Goal: Task Accomplishment & Management: Complete application form

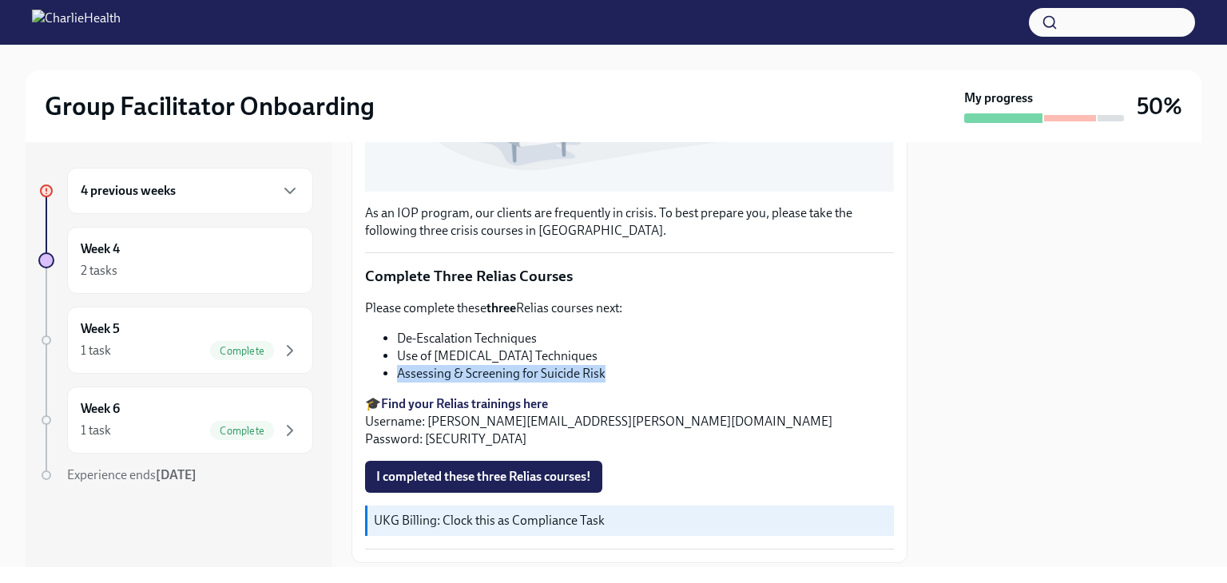
scroll to position [597, 0]
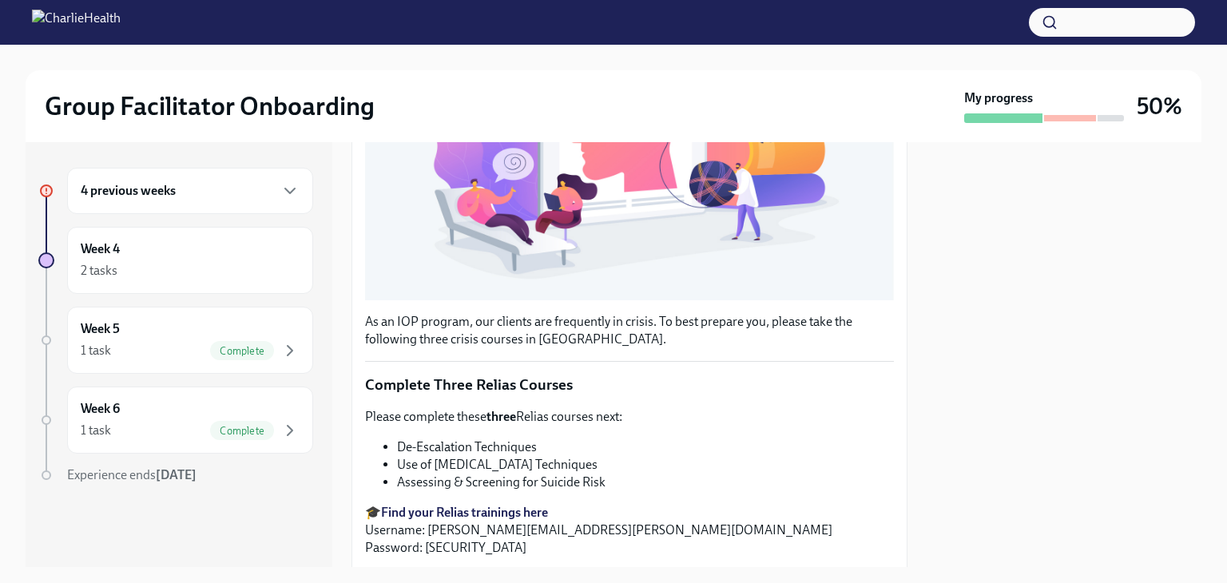
scroll to position [597, 0]
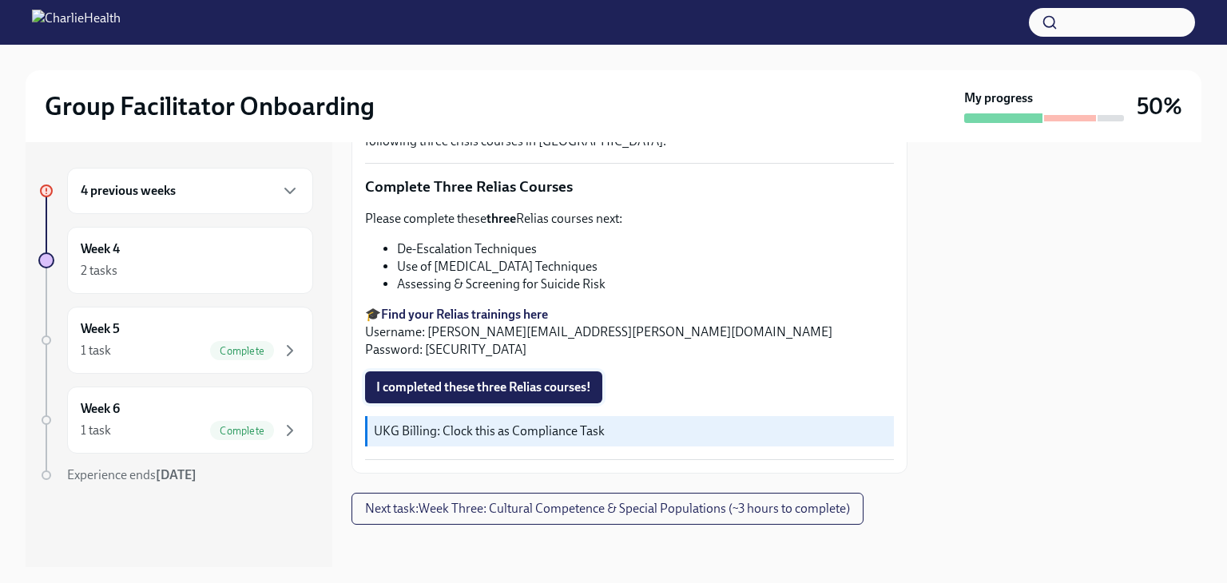
click at [519, 379] on span "I completed these three Relias courses!" at bounding box center [483, 387] width 215 height 16
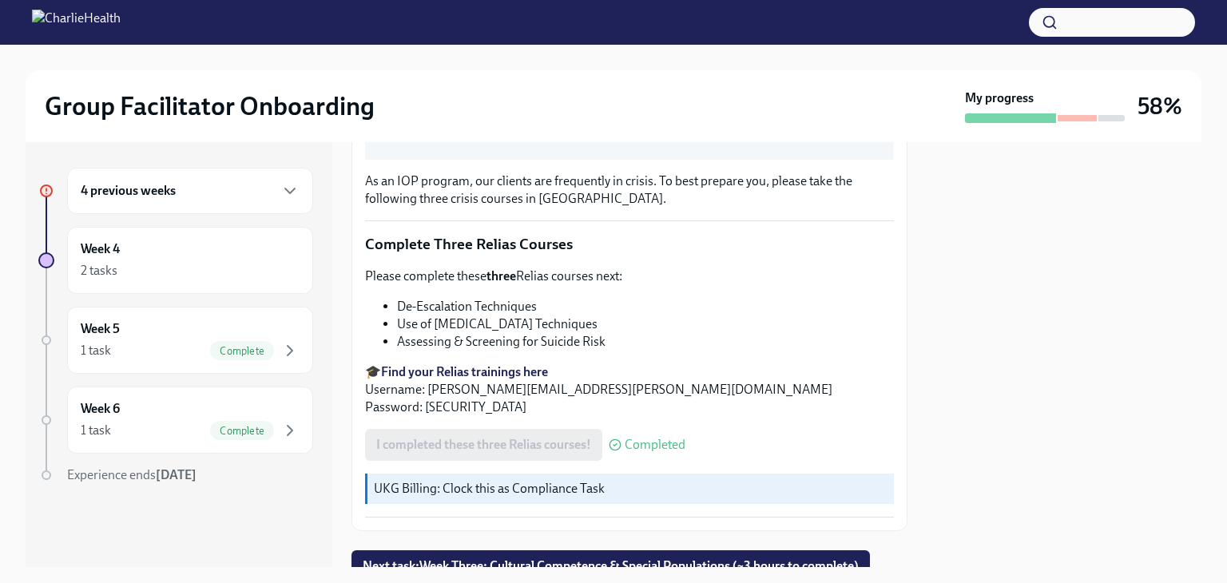
scroll to position [598, 0]
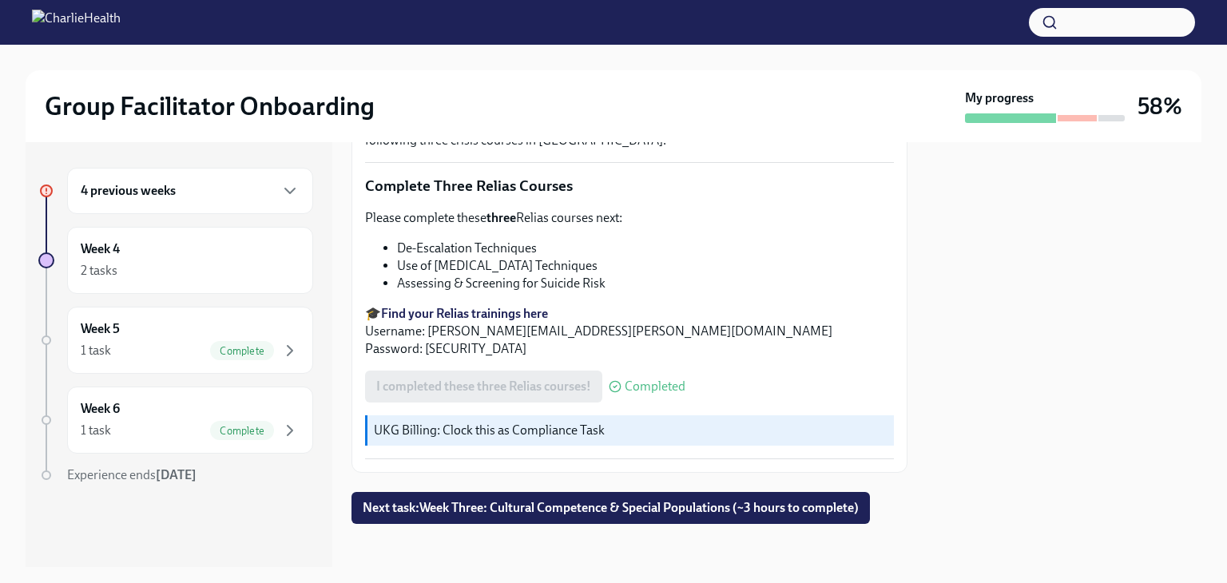
click at [269, 182] on div "4 previous weeks" at bounding box center [190, 190] width 219 height 19
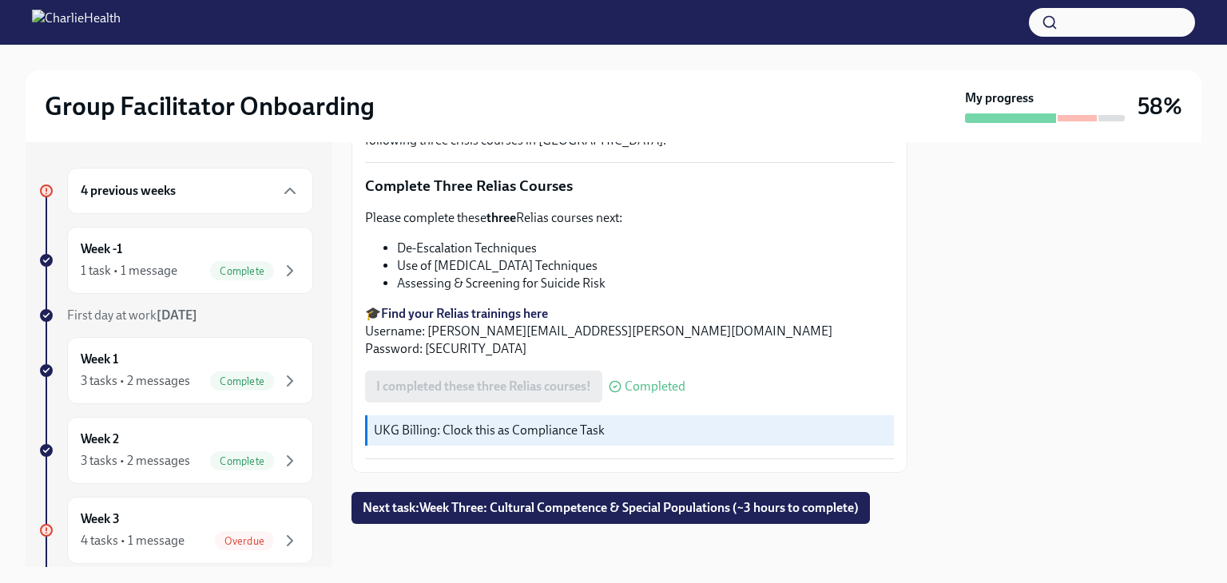
scroll to position [160, 0]
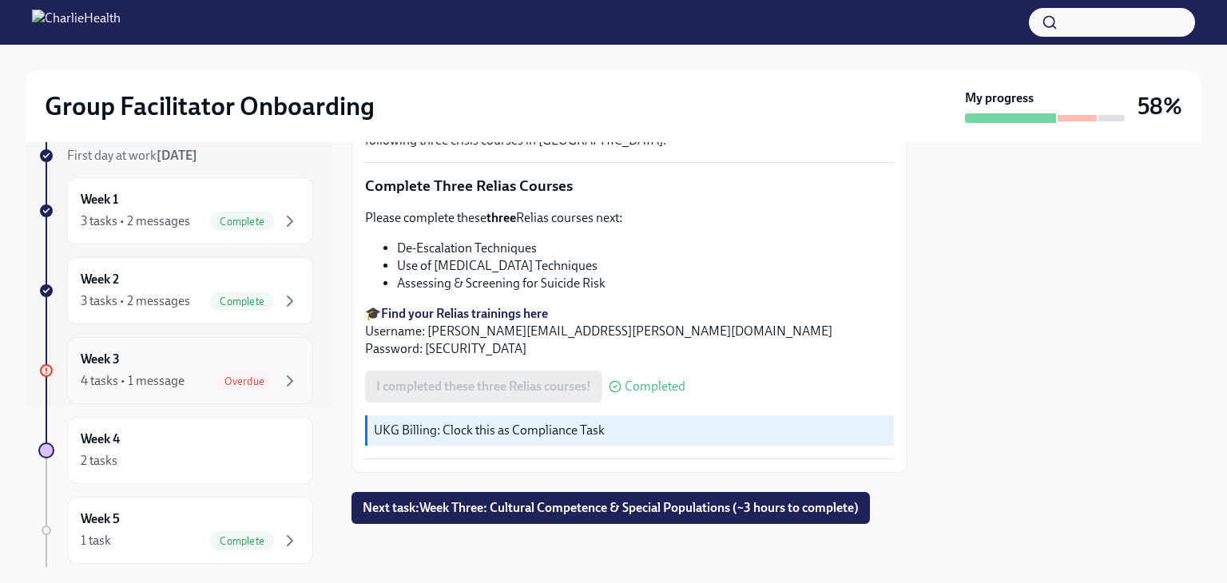
click at [215, 379] on span "Overdue" at bounding box center [244, 381] width 59 height 12
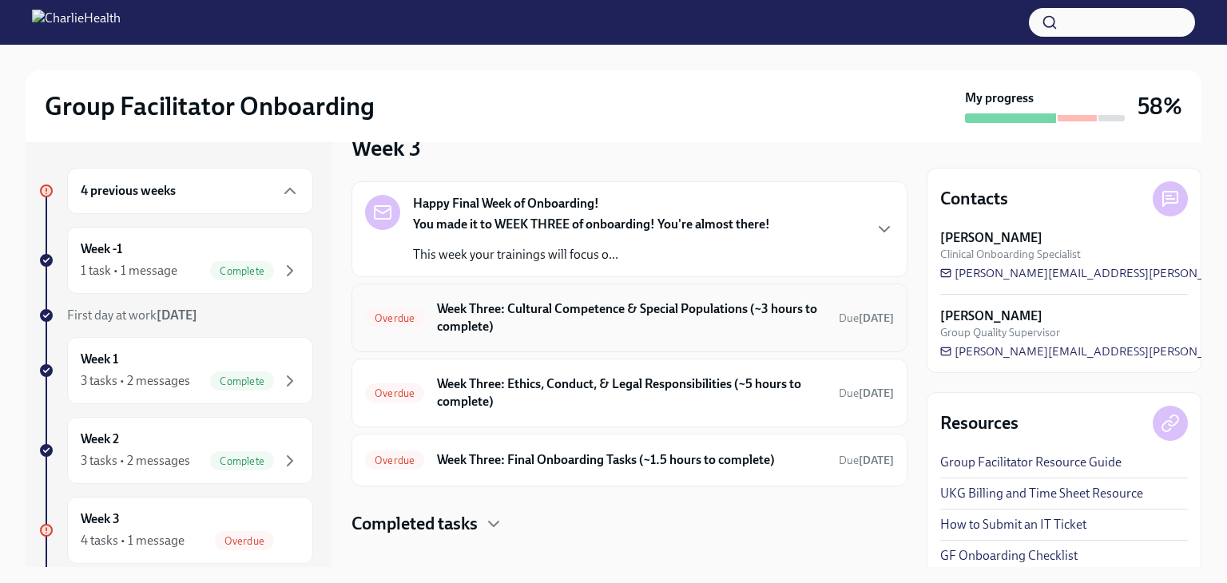
scroll to position [53, 0]
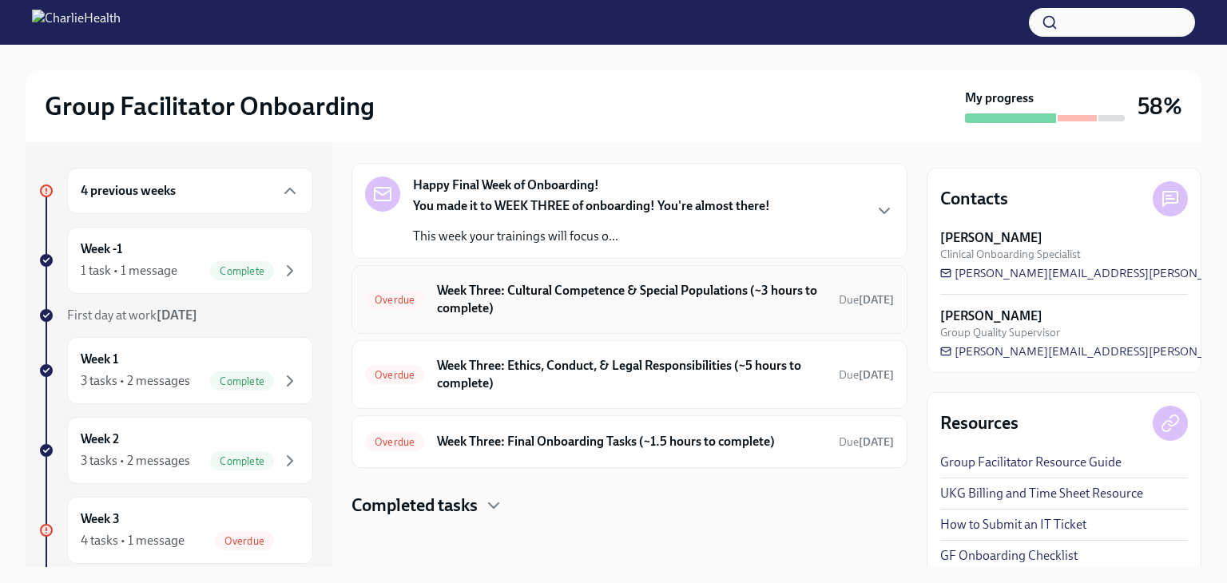
click at [728, 311] on h6 "Week Three: Cultural Competence & Special Populations (~3 hours to complete)" at bounding box center [631, 299] width 389 height 35
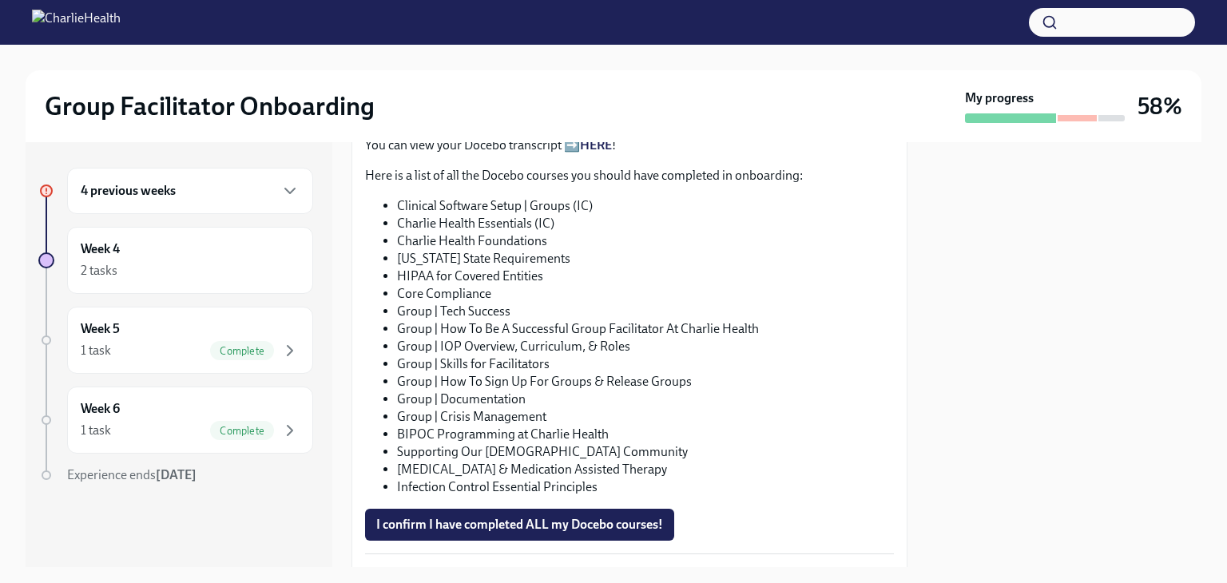
scroll to position [908, 0]
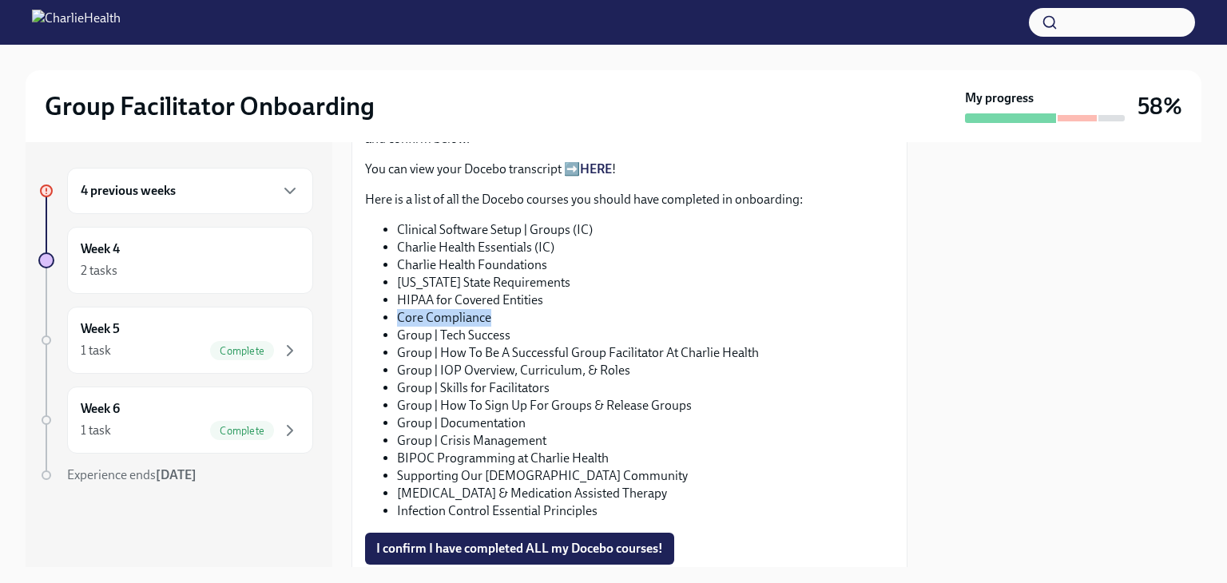
drag, startPoint x: 495, startPoint y: 291, endPoint x: 399, endPoint y: 295, distance: 96.7
click at [399, 309] on li "Core Compliance" at bounding box center [645, 318] width 497 height 18
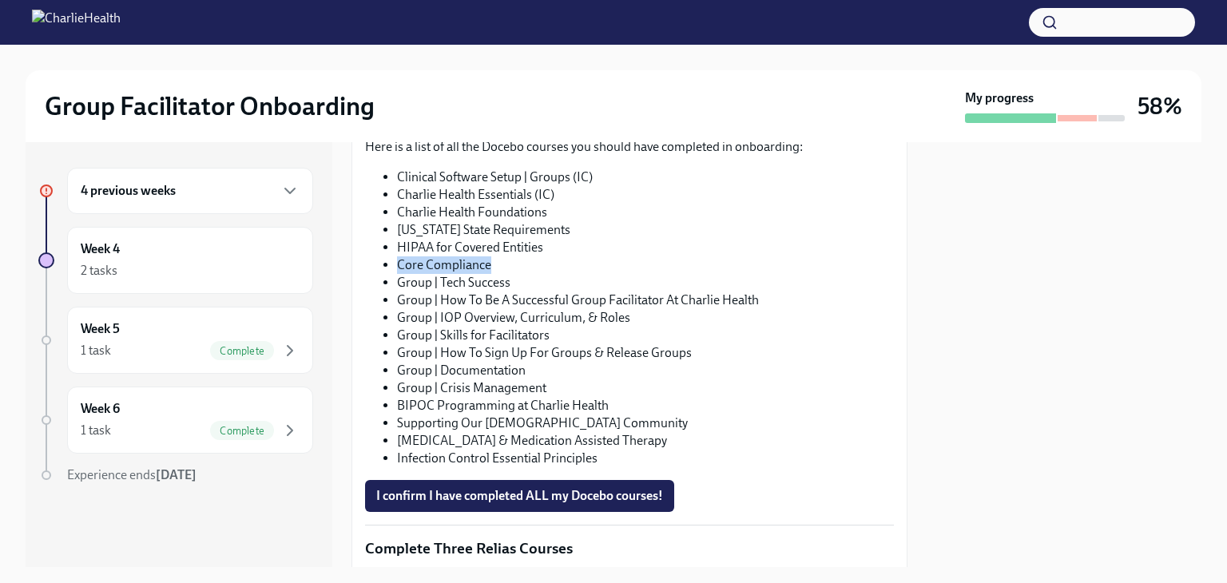
scroll to position [988, 0]
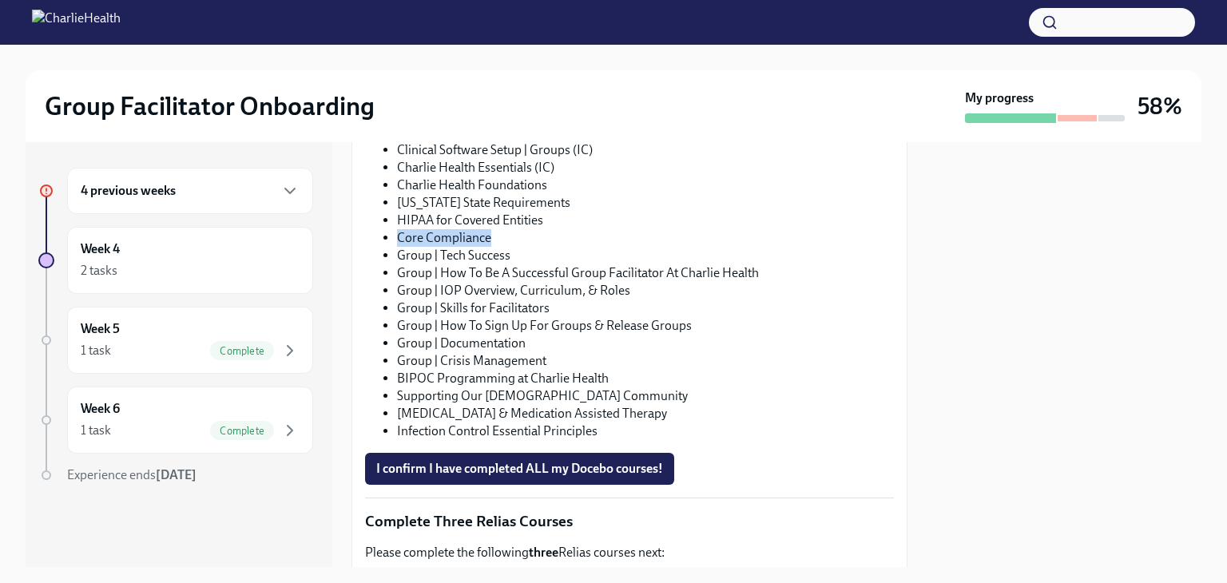
copy li "Core Compliance"
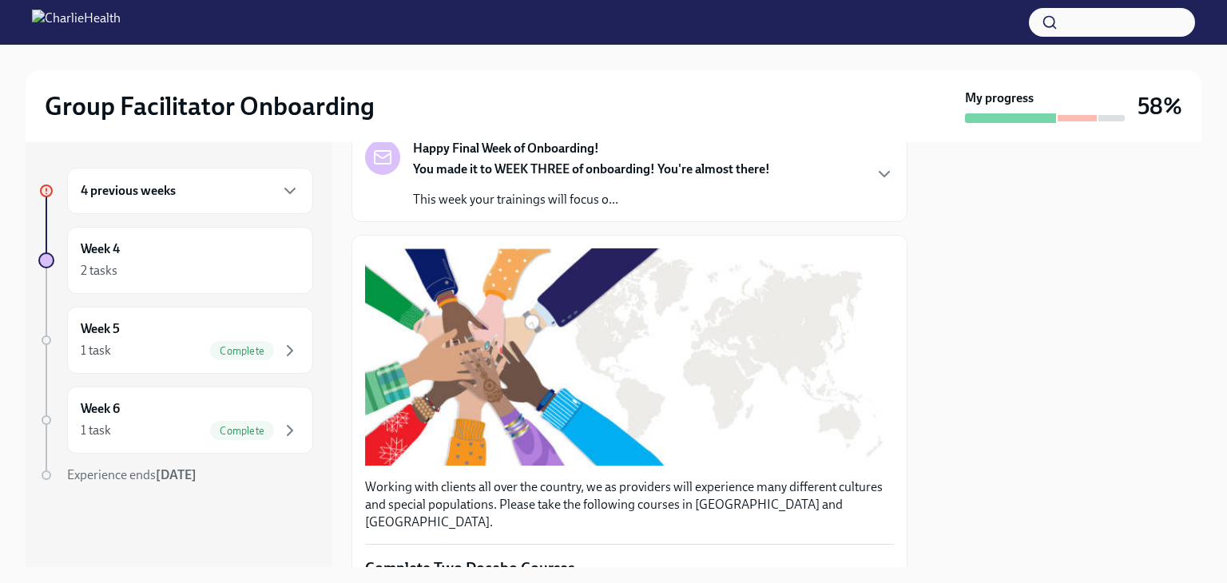
scroll to position [0, 0]
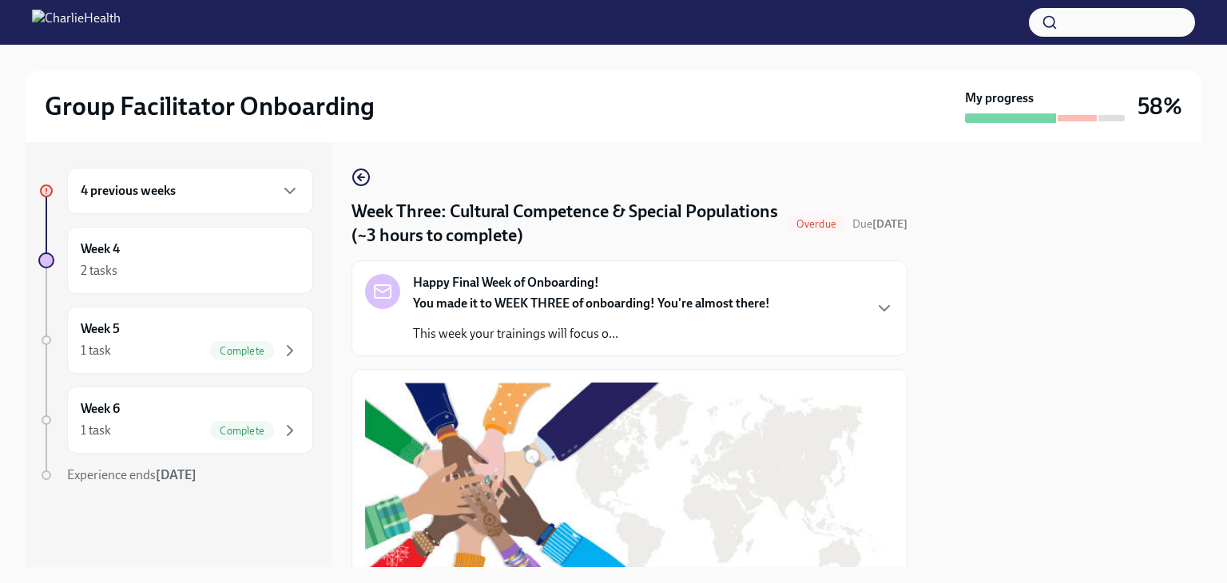
click at [826, 226] on span "Overdue" at bounding box center [816, 224] width 59 height 12
click at [176, 203] on div "4 previous weeks" at bounding box center [190, 191] width 246 height 46
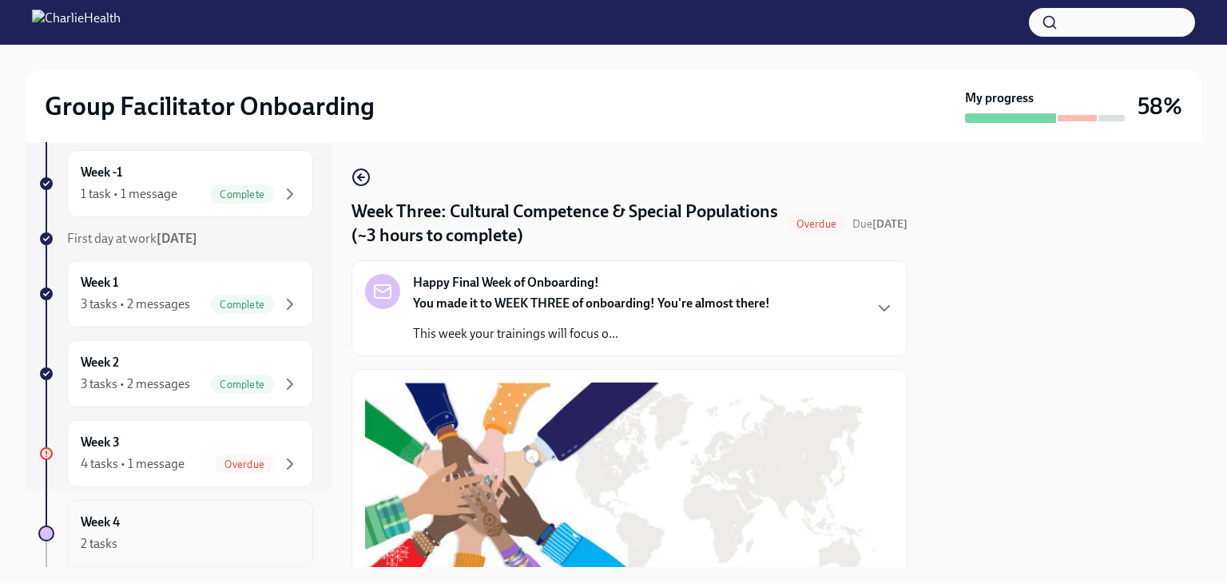
scroll to position [160, 0]
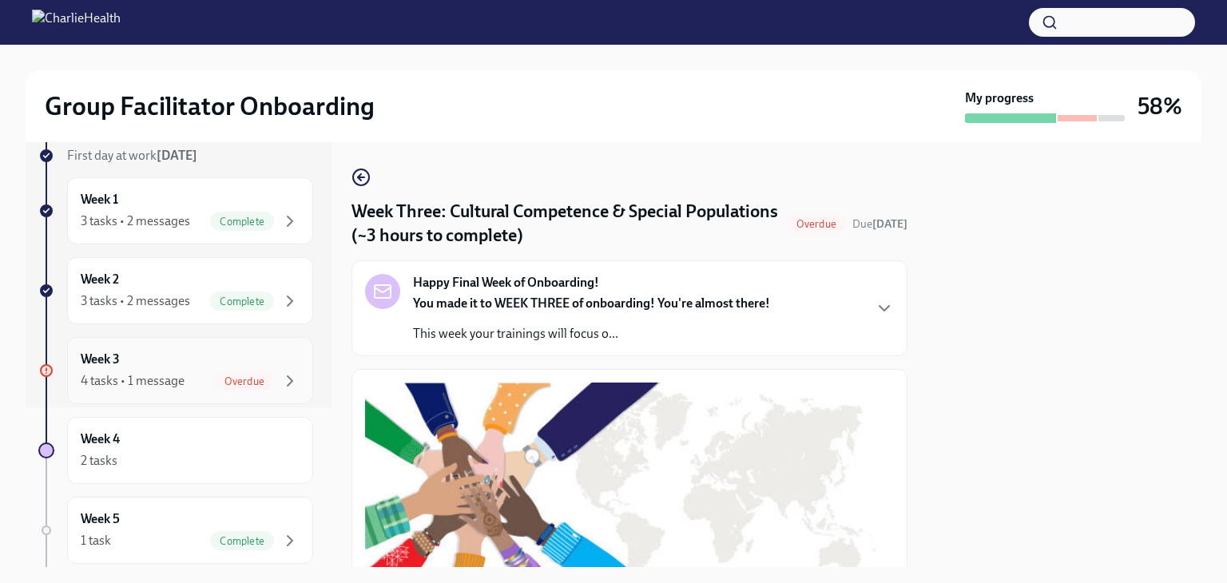
click at [232, 383] on span "Overdue" at bounding box center [244, 381] width 59 height 12
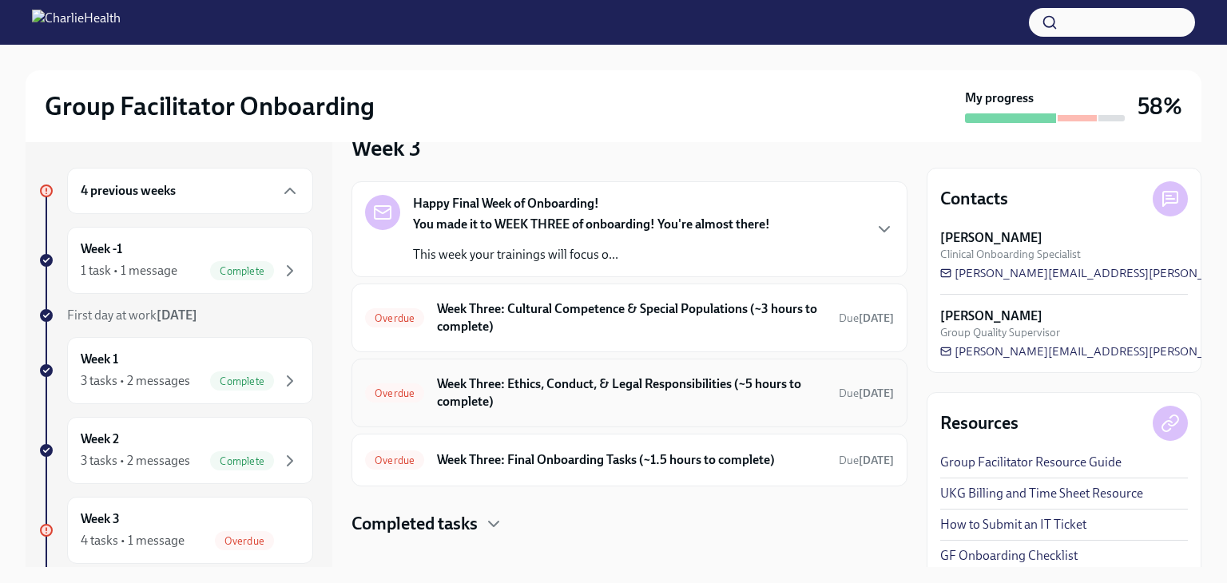
scroll to position [53, 0]
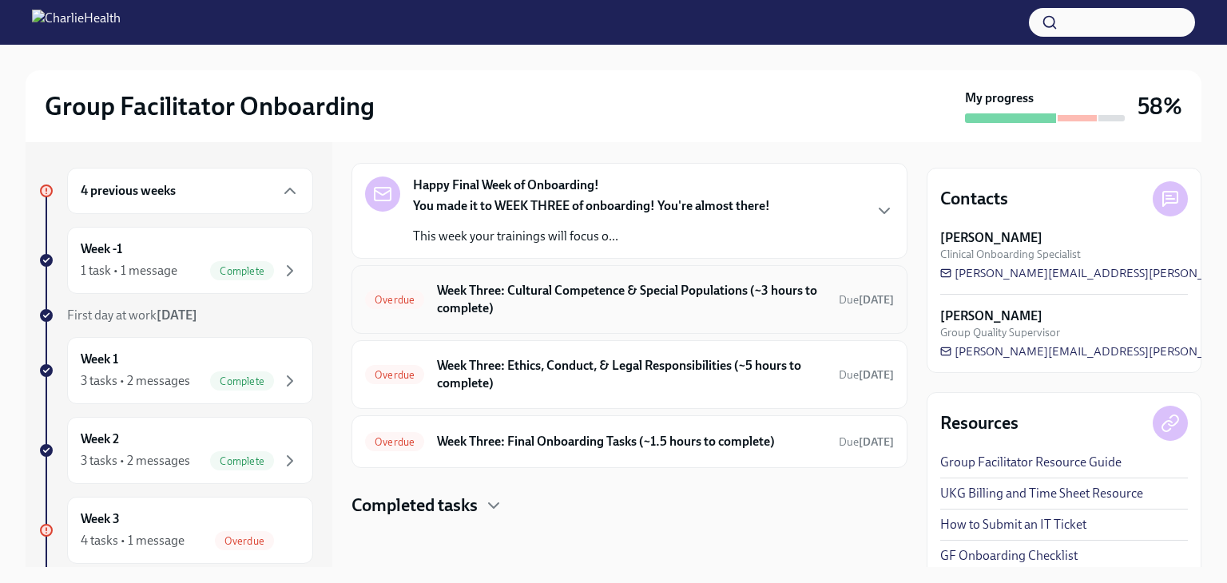
click at [839, 299] on span "Due 3 days ago" at bounding box center [866, 300] width 55 height 14
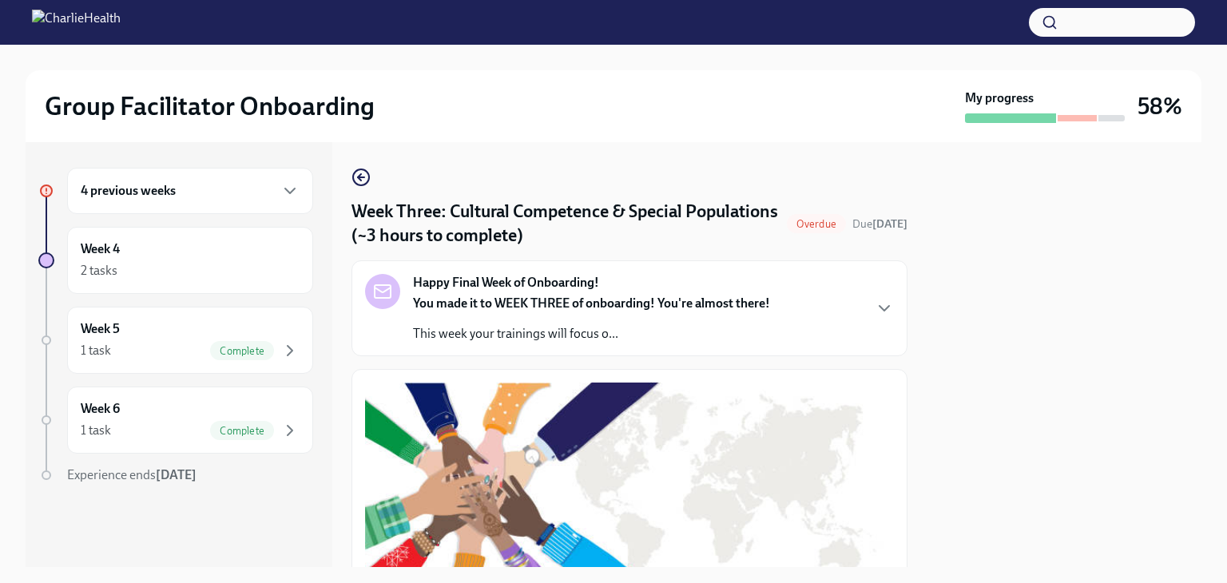
click at [142, 216] on div "4 previous weeks Week 4 2 tasks Week 5 1 task Complete Week 6 1 task Complete E…" at bounding box center [175, 358] width 275 height 380
click at [147, 202] on div "4 previous weeks" at bounding box center [190, 191] width 246 height 46
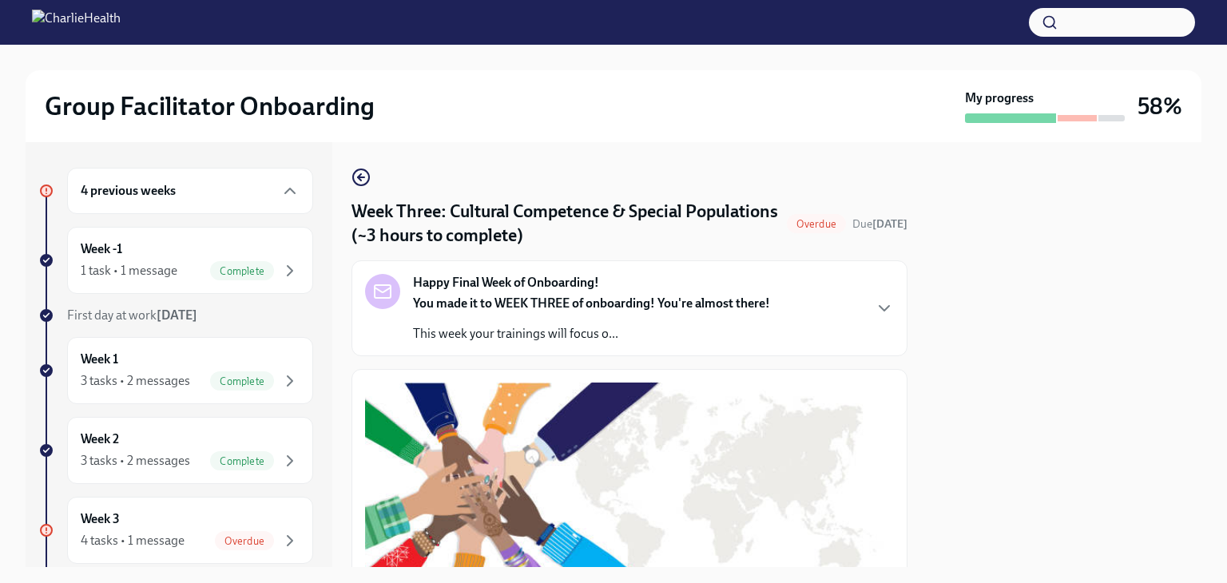
scroll to position [80, 0]
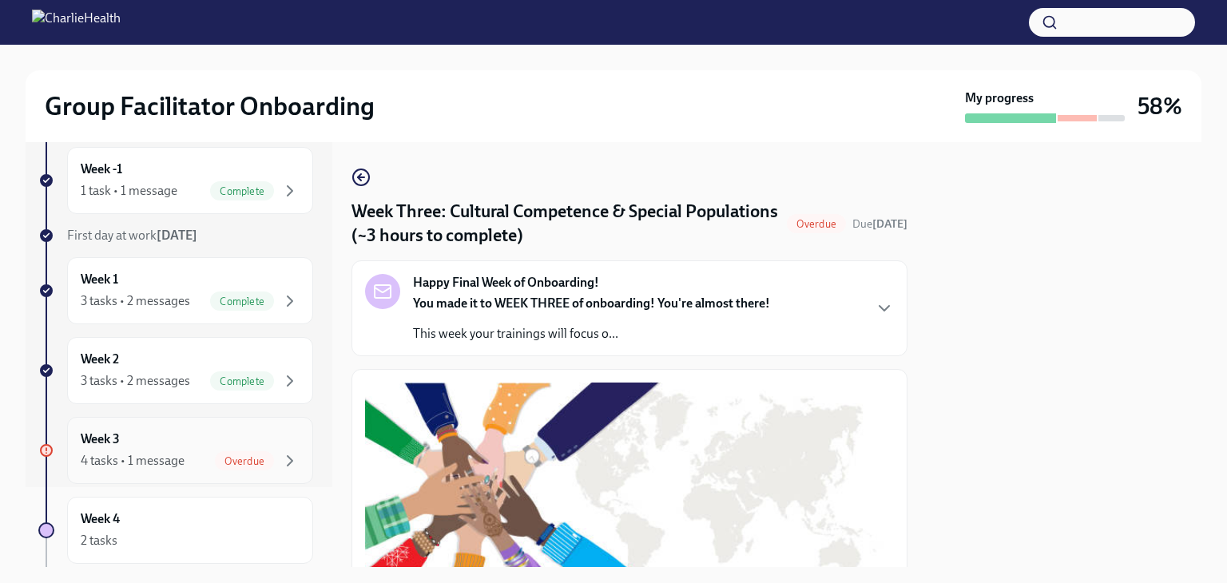
click at [157, 446] on div "Week 3 4 tasks • 1 message Overdue" at bounding box center [190, 450] width 219 height 40
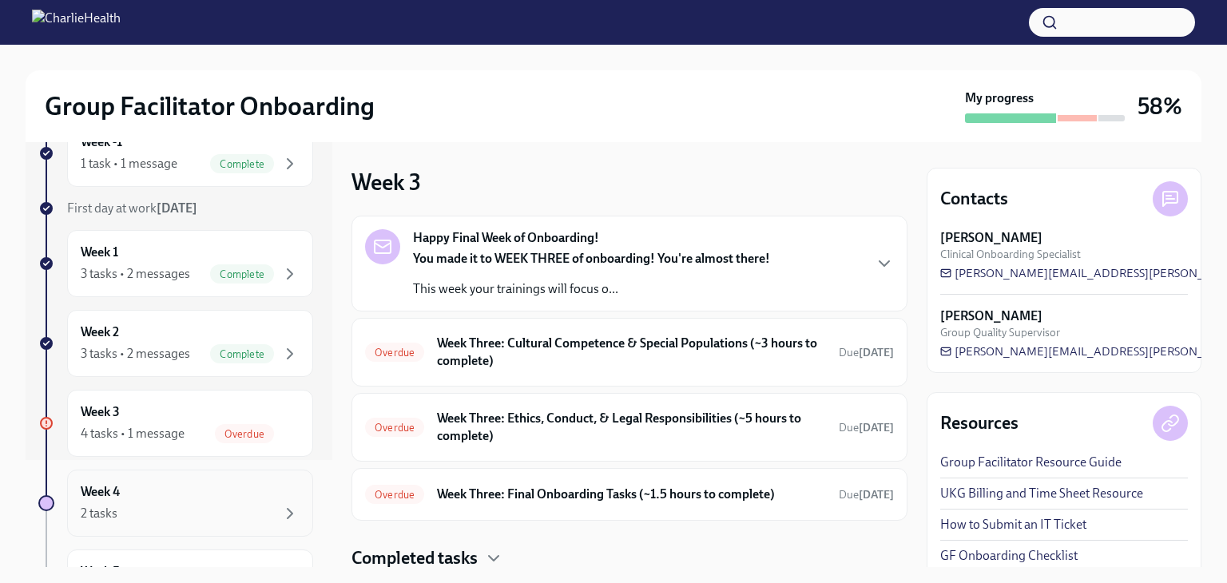
scroll to position [80, 0]
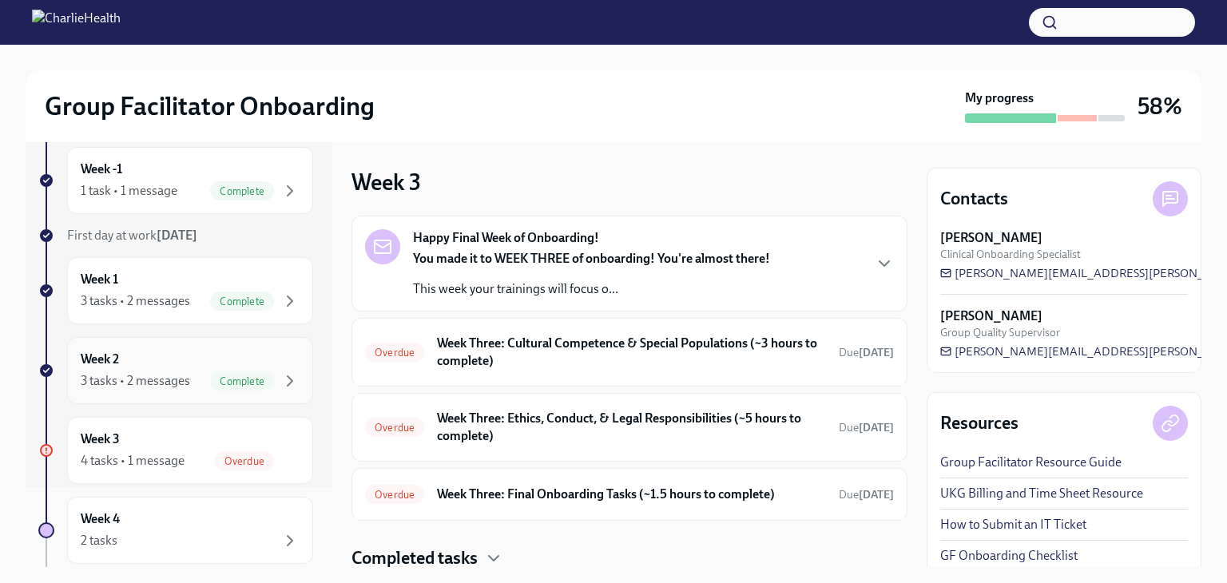
click at [231, 354] on div "Week 2 3 tasks • 2 messages Complete" at bounding box center [190, 371] width 219 height 40
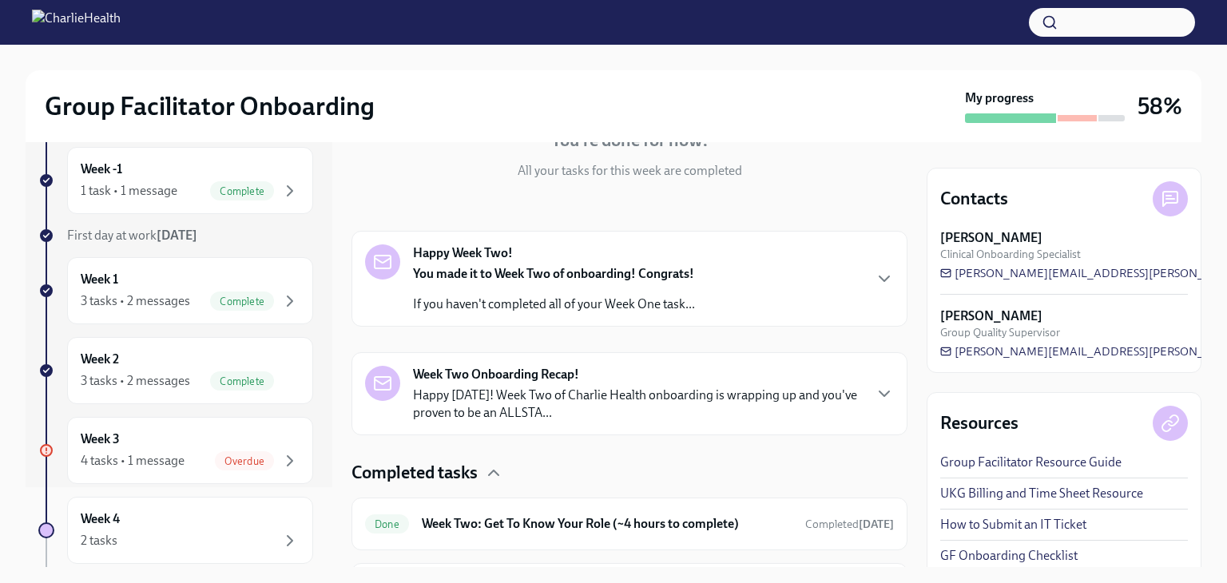
scroll to position [339, 0]
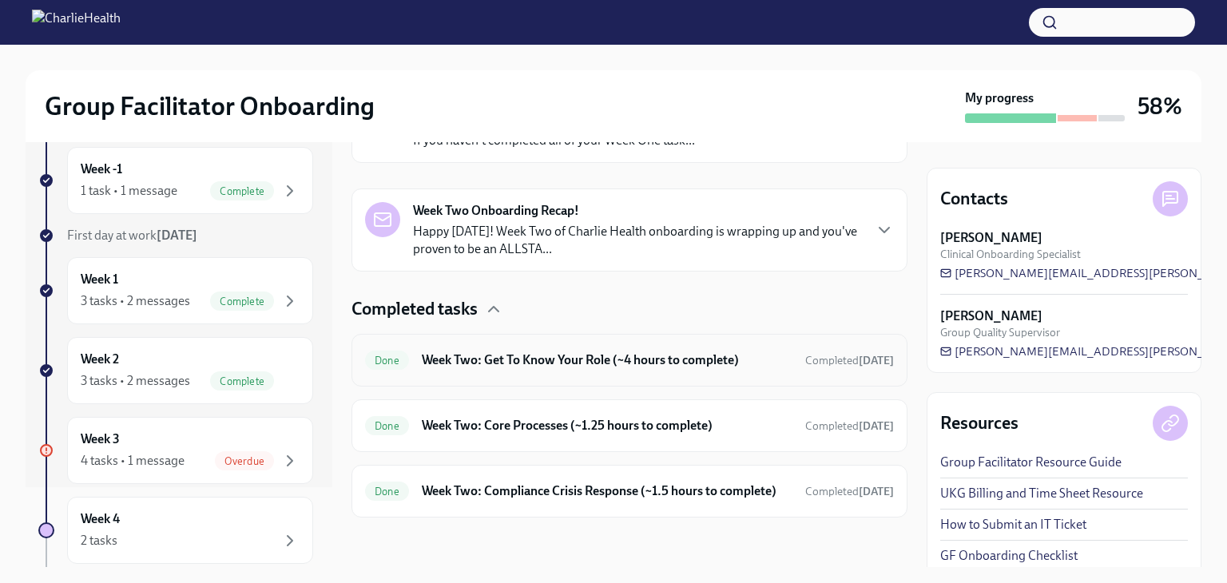
click at [577, 375] on div "Done Week Two: Get To Know Your Role (~4 hours to complete) Completed 3 days ago" at bounding box center [629, 360] width 556 height 53
click at [592, 357] on h6 "Week Two: Get To Know Your Role (~4 hours to complete)" at bounding box center [607, 360] width 371 height 18
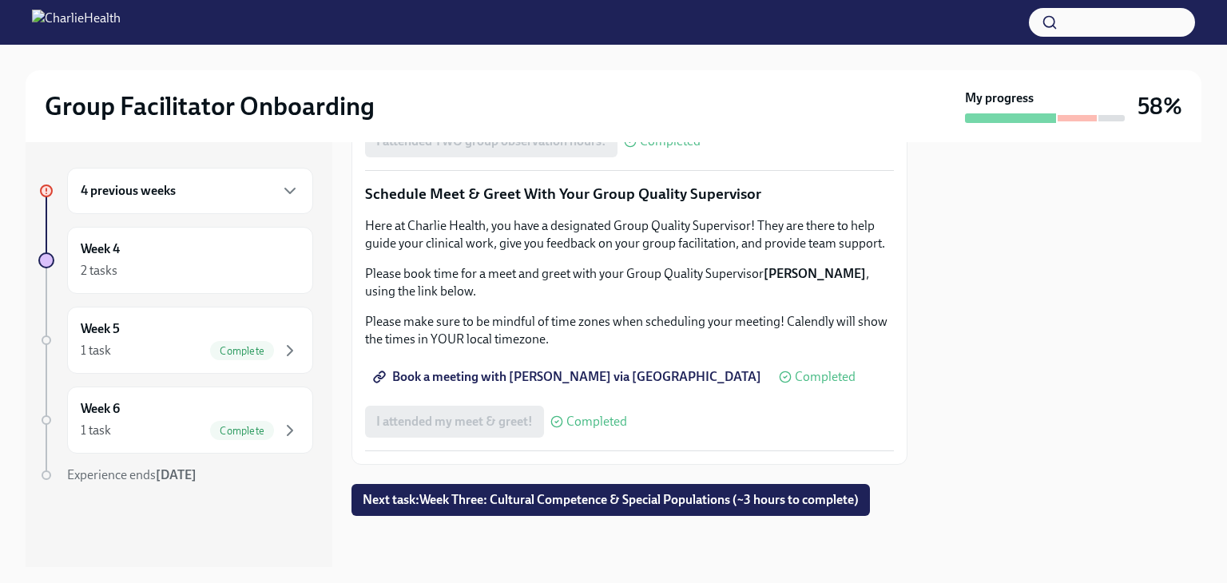
scroll to position [1597, 0]
click at [705, 490] on button "Next task : Week Three: Cultural Competence & Special Populations (~3 hours to …" at bounding box center [610, 500] width 518 height 32
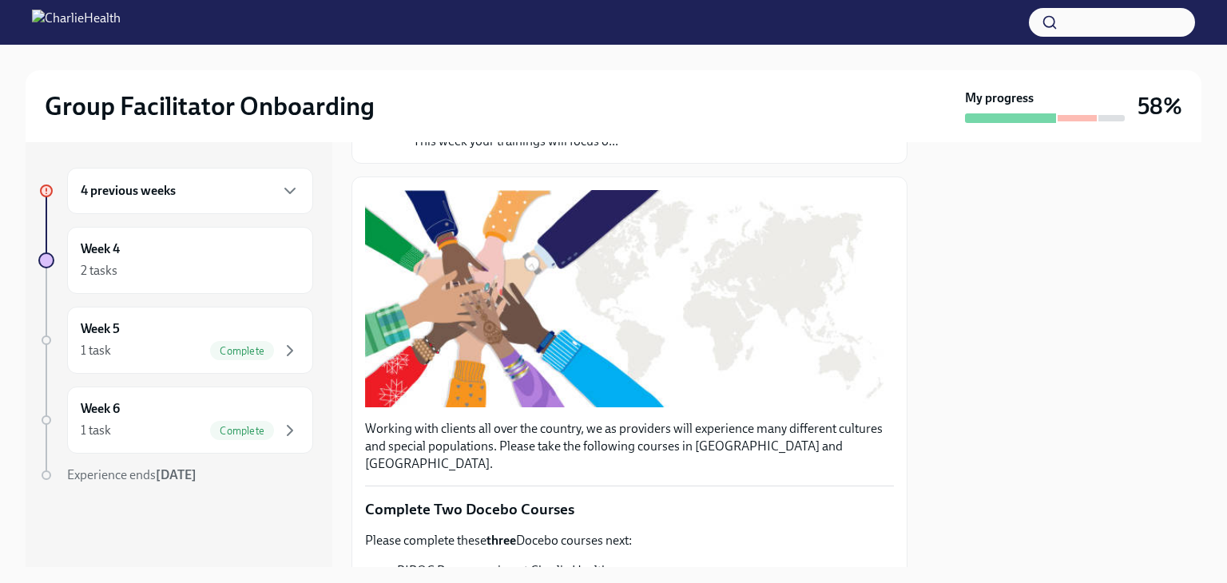
scroll to position [189, 0]
